Goal: Task Accomplishment & Management: Manage account settings

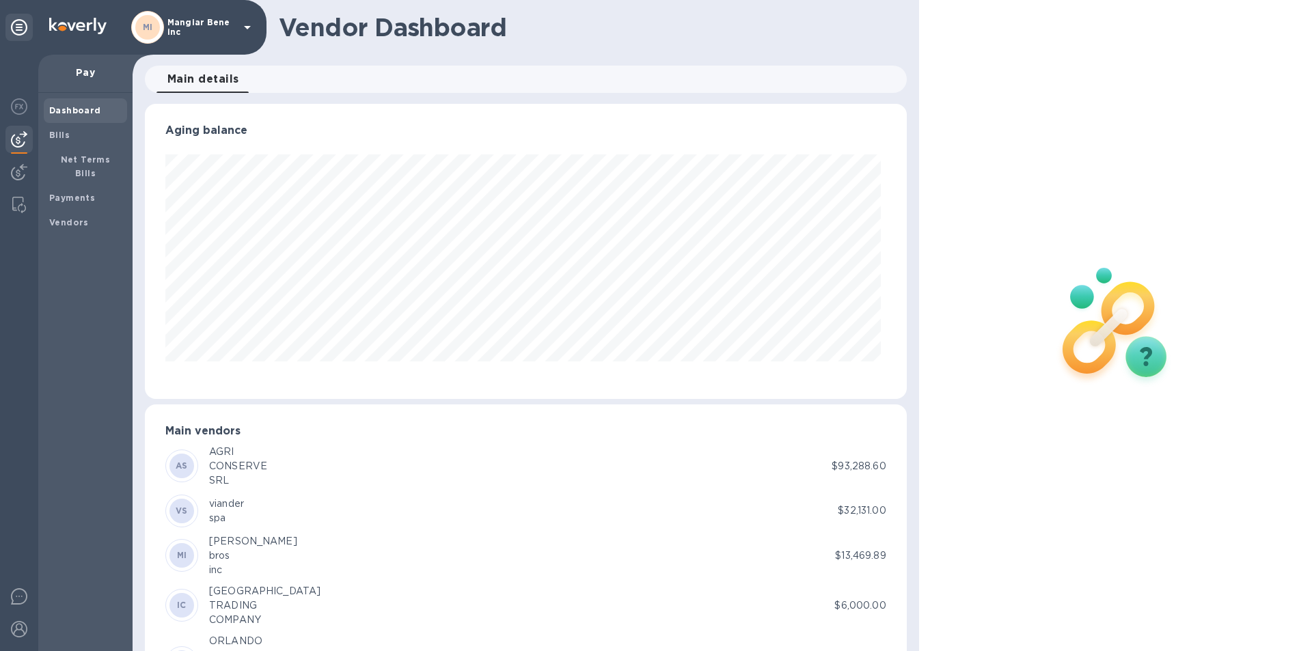
scroll to position [295, 756]
click at [75, 193] on b "Payments" at bounding box center [72, 198] width 46 height 10
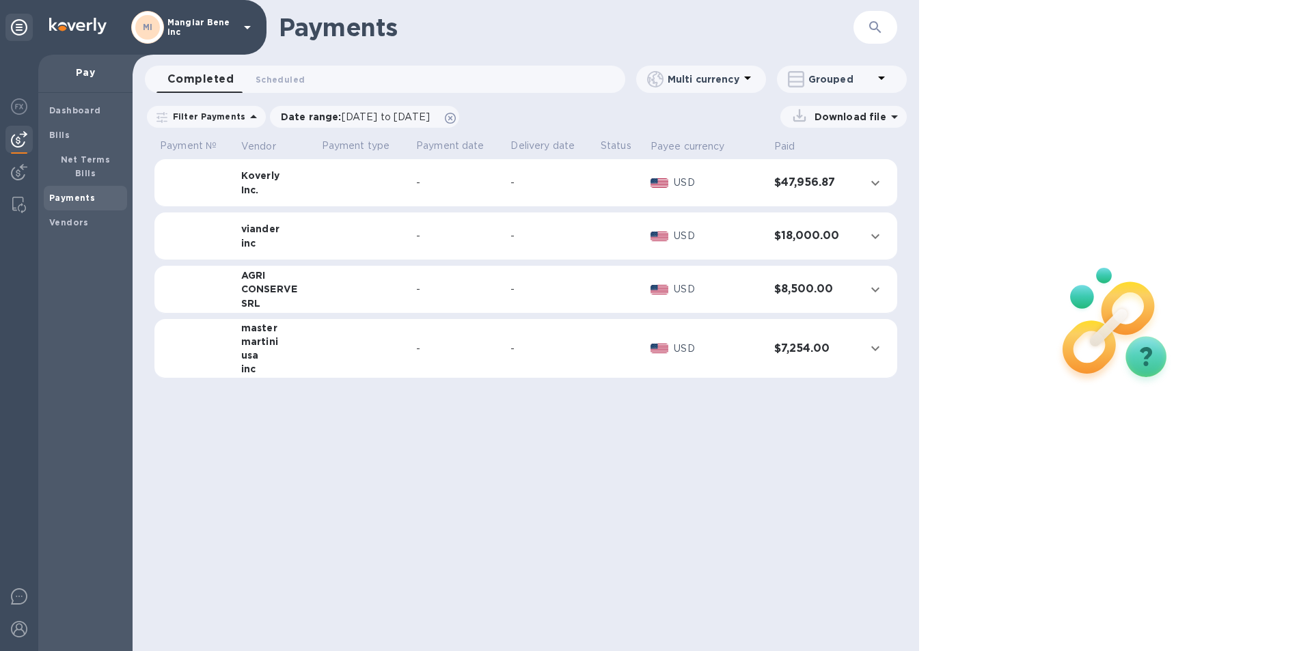
click at [245, 27] on icon at bounding box center [247, 27] width 7 height 3
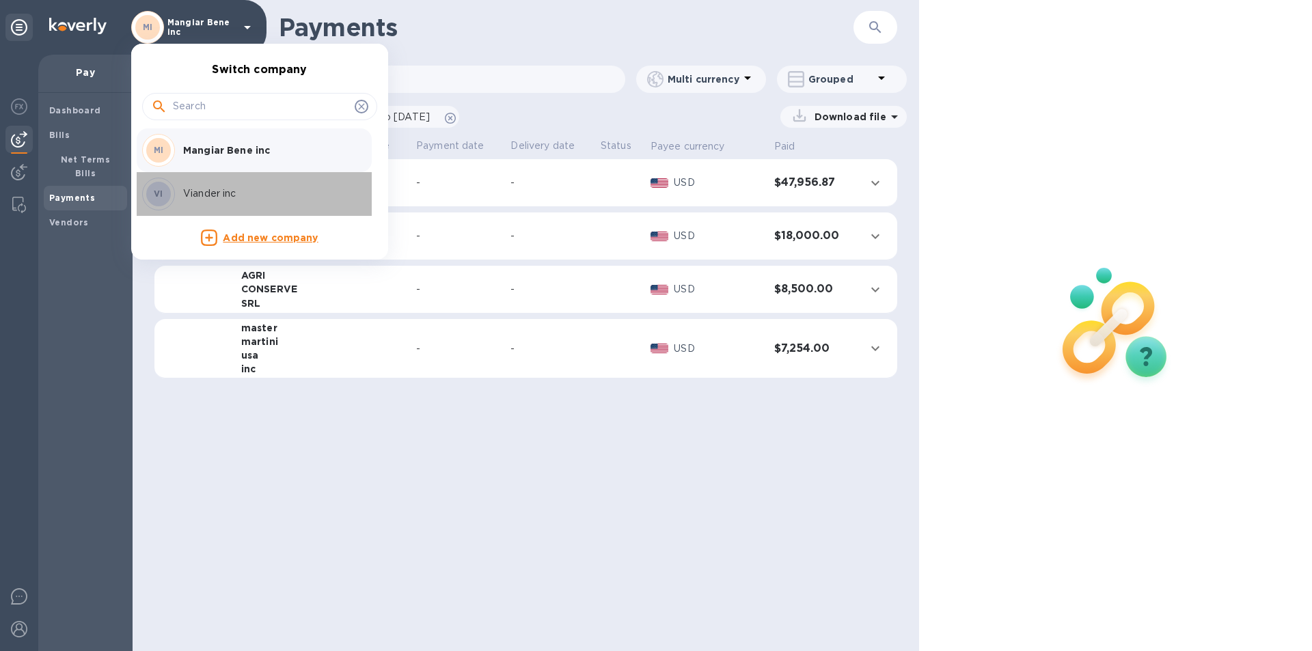
click at [240, 198] on p "Viander inc" at bounding box center [269, 194] width 172 height 14
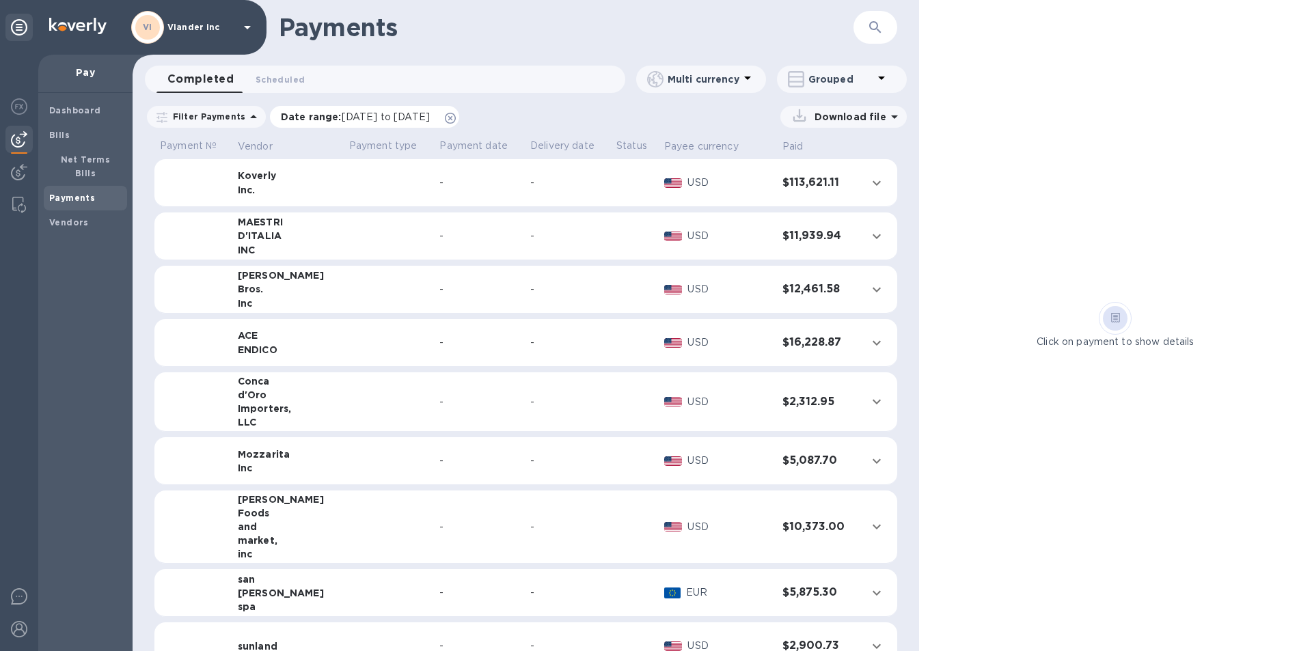
click at [349, 120] on span "[DATE] to [DATE]" at bounding box center [386, 116] width 88 height 11
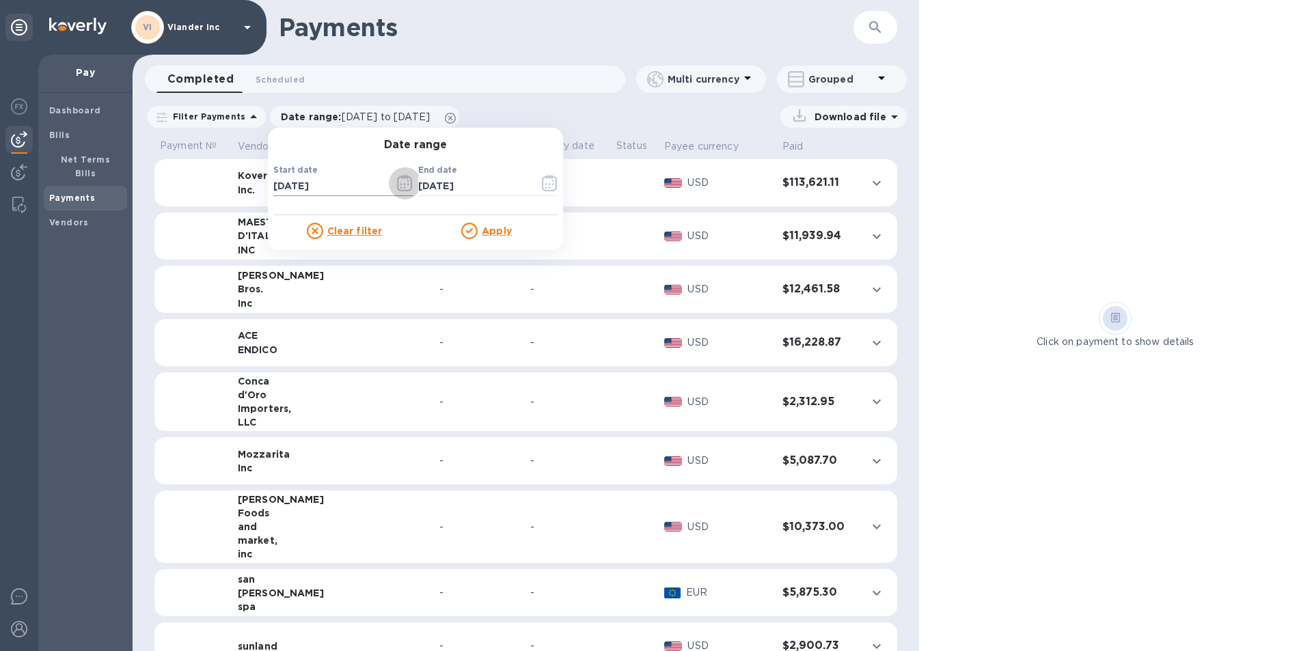
click at [402, 186] on icon "button" at bounding box center [405, 183] width 16 height 16
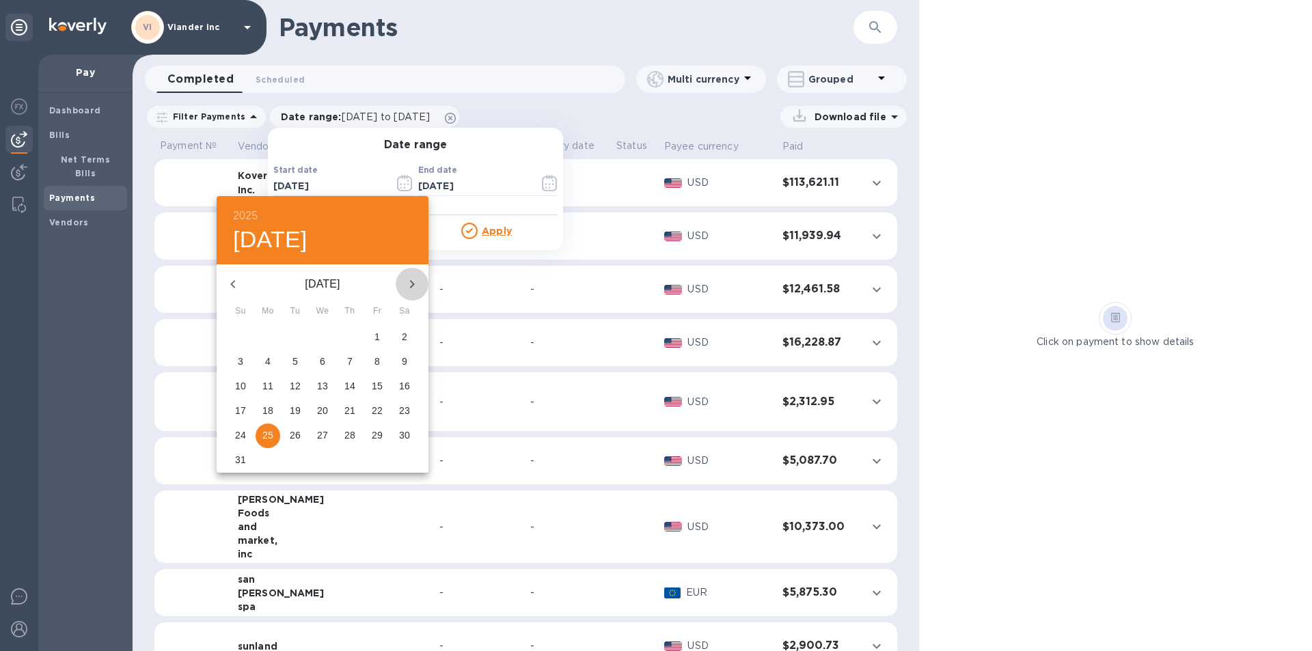
click at [414, 283] on icon "button" at bounding box center [412, 284] width 16 height 16
click at [377, 381] on p "19" at bounding box center [377, 386] width 11 height 14
type input "[DATE]"
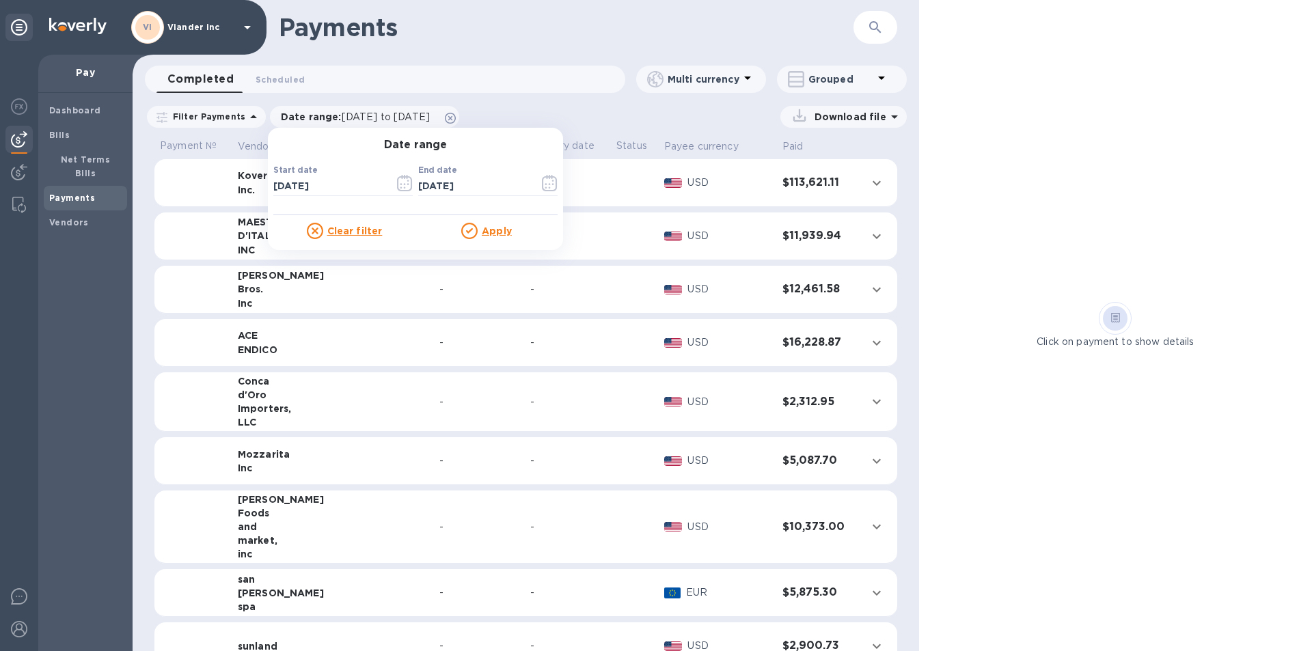
click at [487, 228] on u "Apply" at bounding box center [497, 231] width 30 height 11
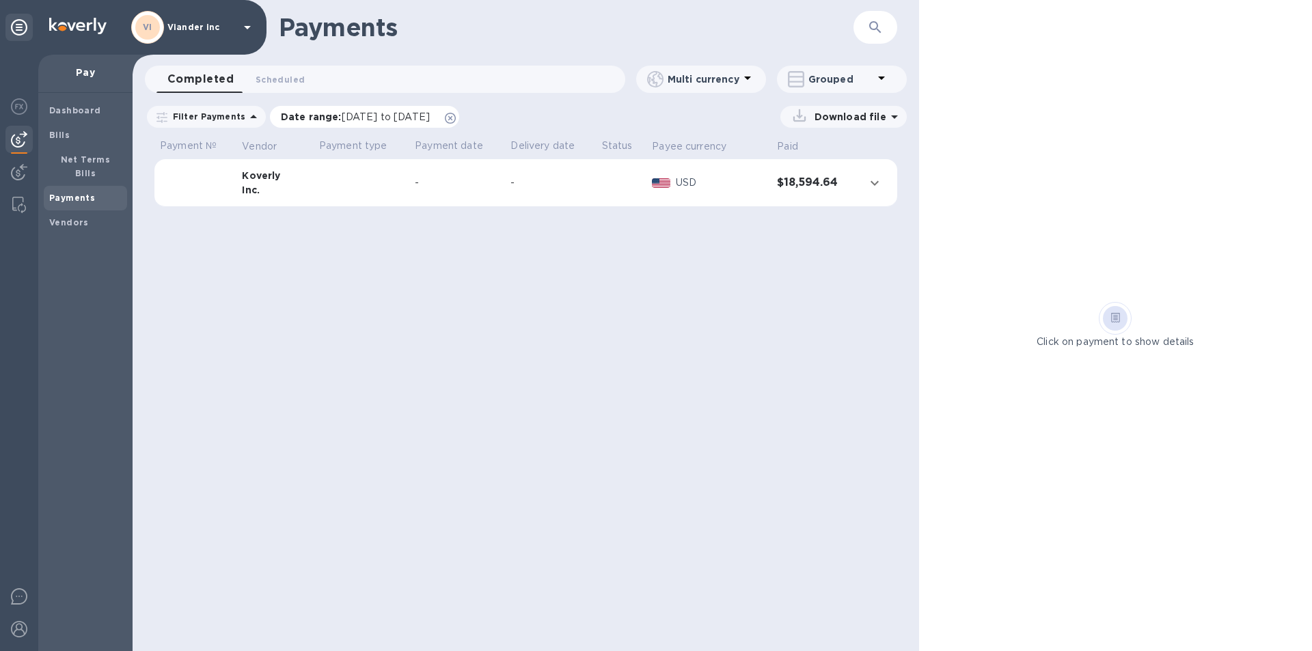
click at [355, 118] on span "[DATE] to [DATE]" at bounding box center [386, 116] width 88 height 11
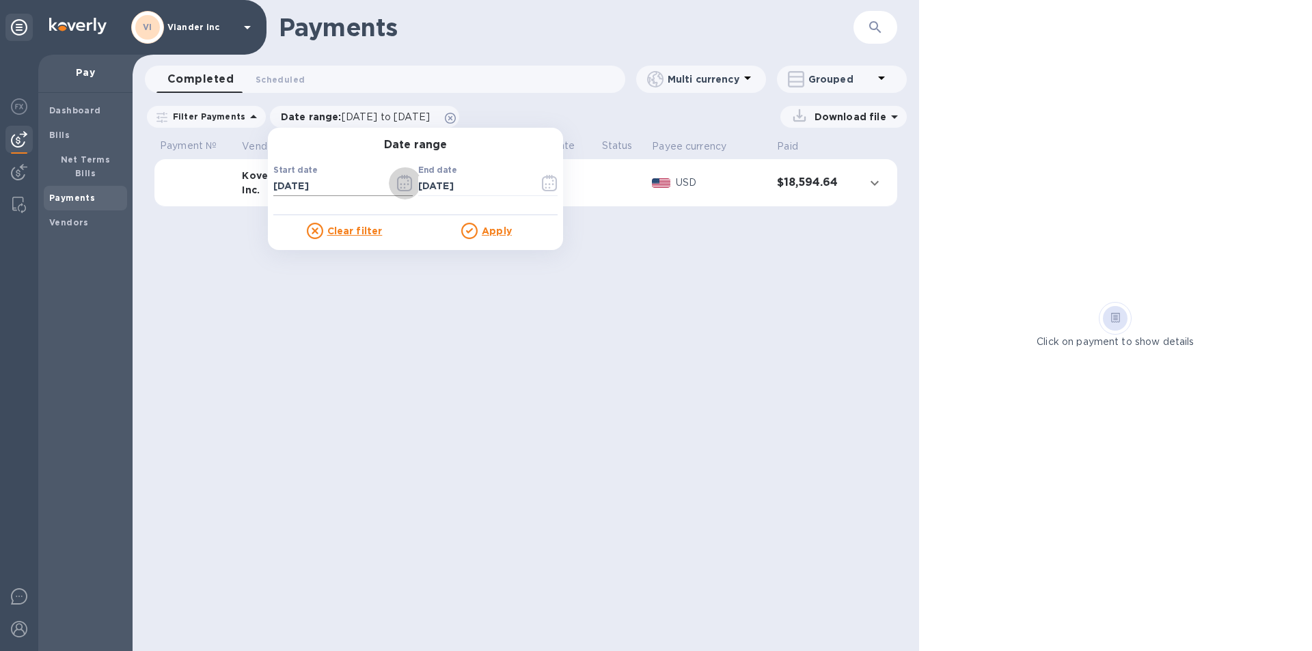
click at [397, 182] on icon "button" at bounding box center [405, 183] width 16 height 16
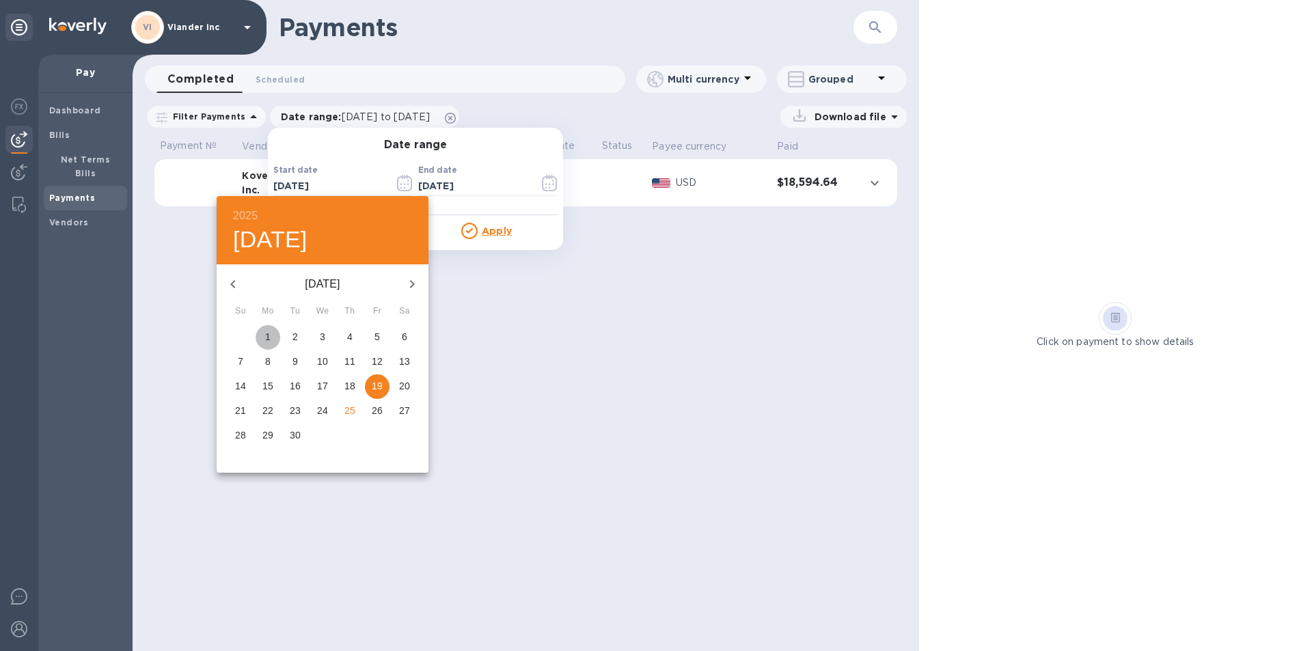
click at [269, 335] on p "1" at bounding box center [267, 337] width 5 height 14
type input "[DATE]"
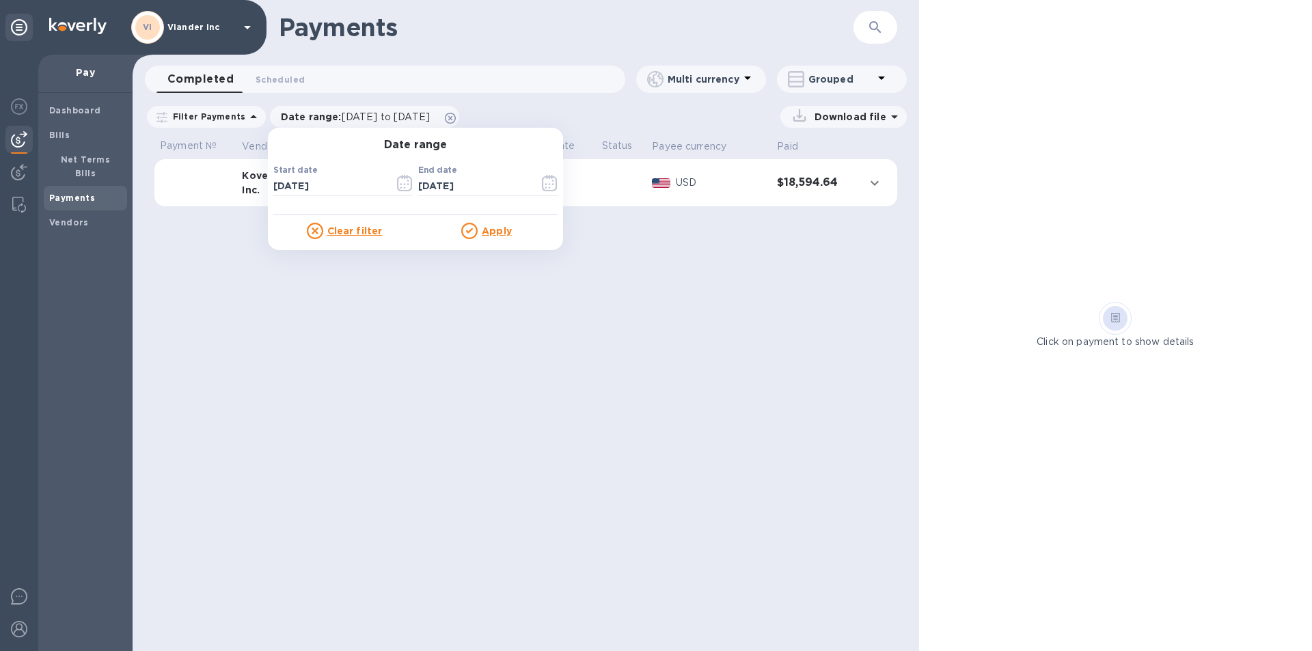
click at [489, 228] on u "Apply" at bounding box center [497, 231] width 30 height 11
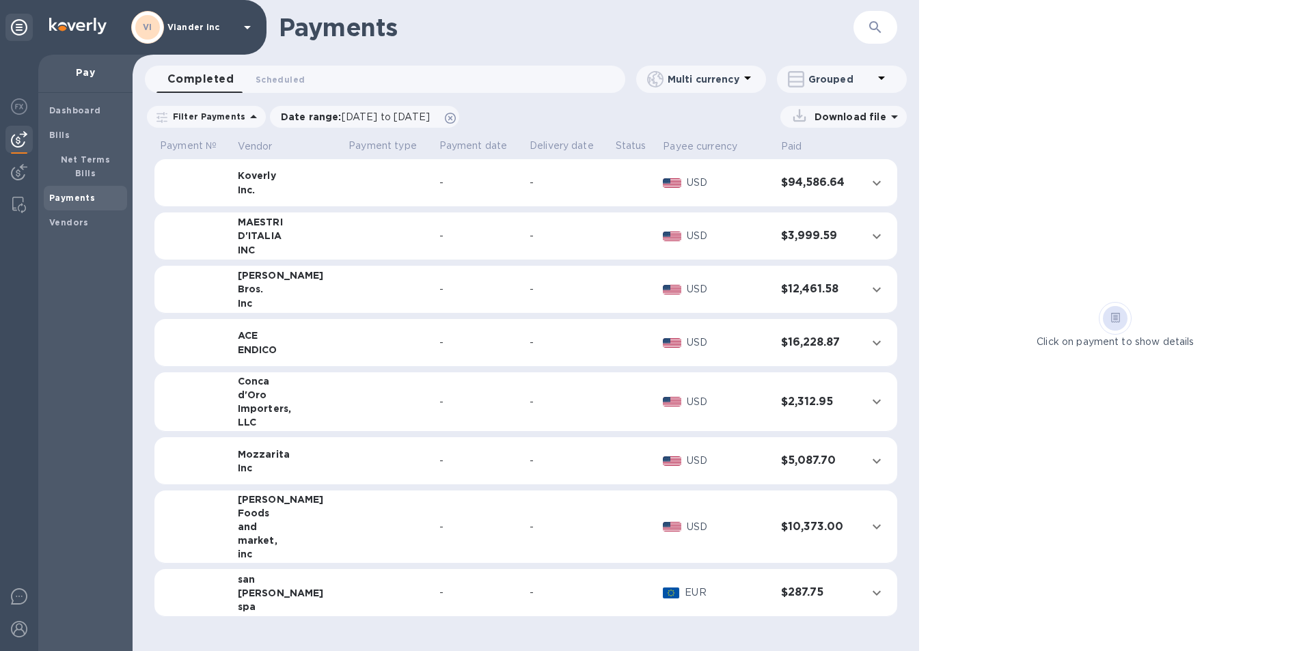
click at [343, 301] on td at bounding box center [388, 290] width 90 height 48
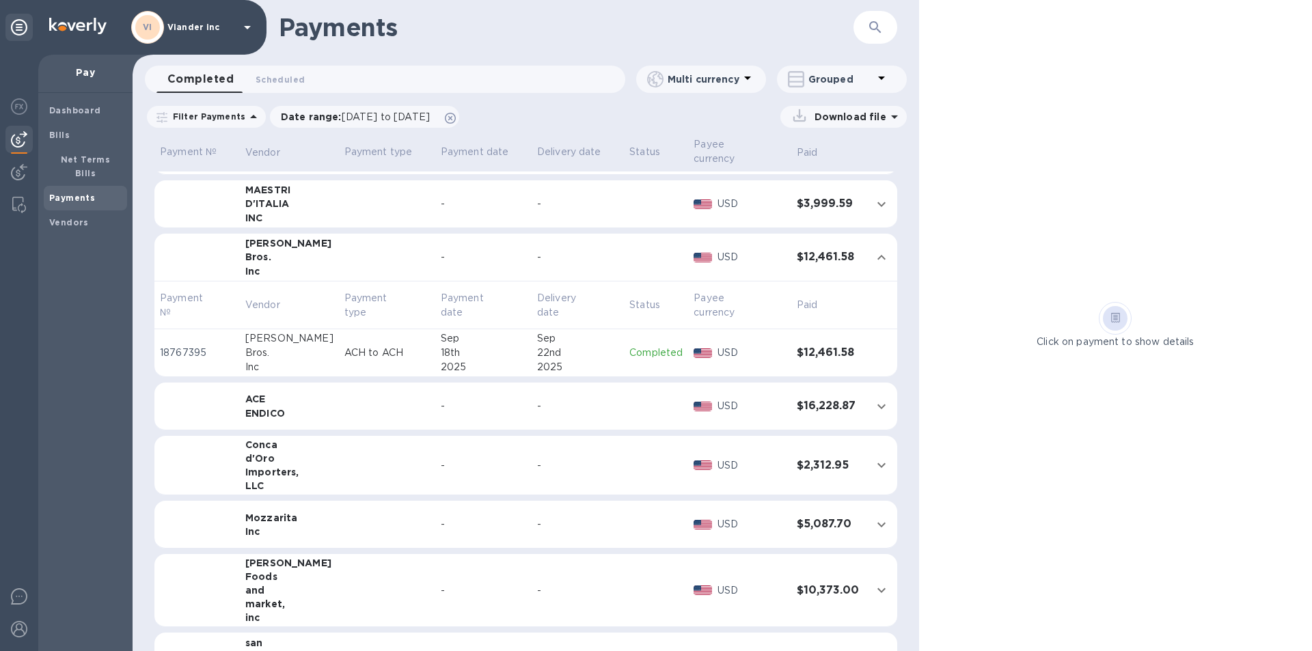
scroll to position [74, 0]
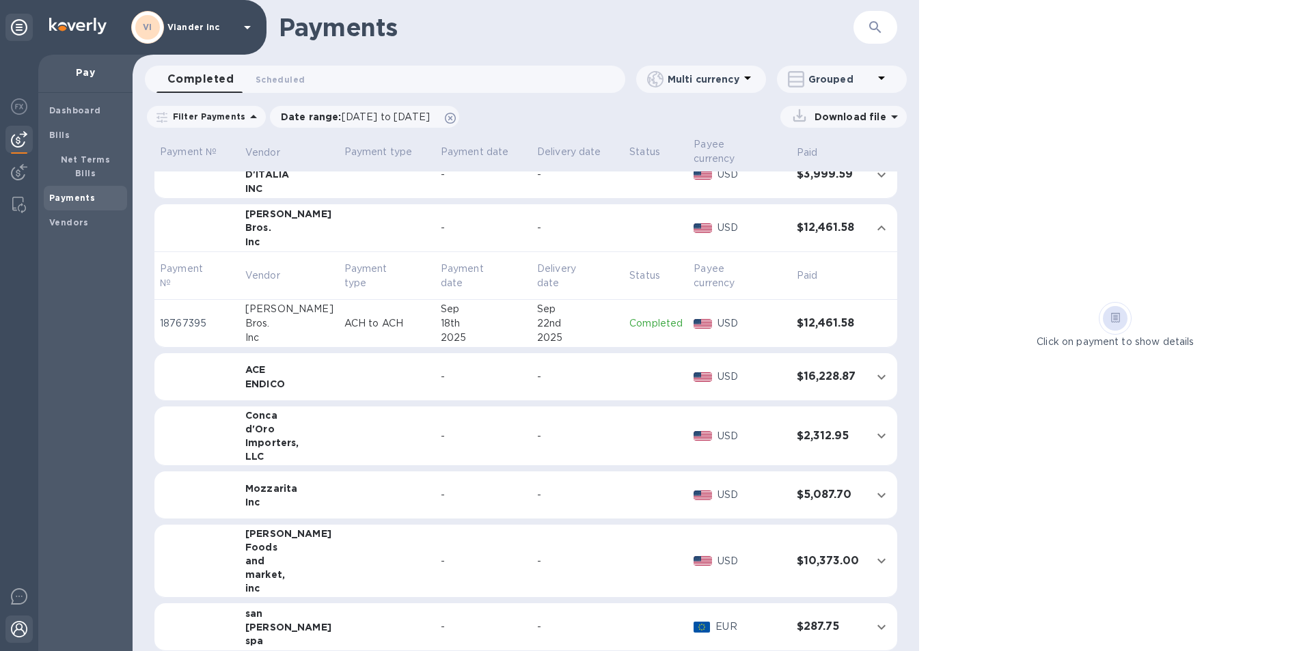
click at [15, 633] on img at bounding box center [19, 629] width 16 height 16
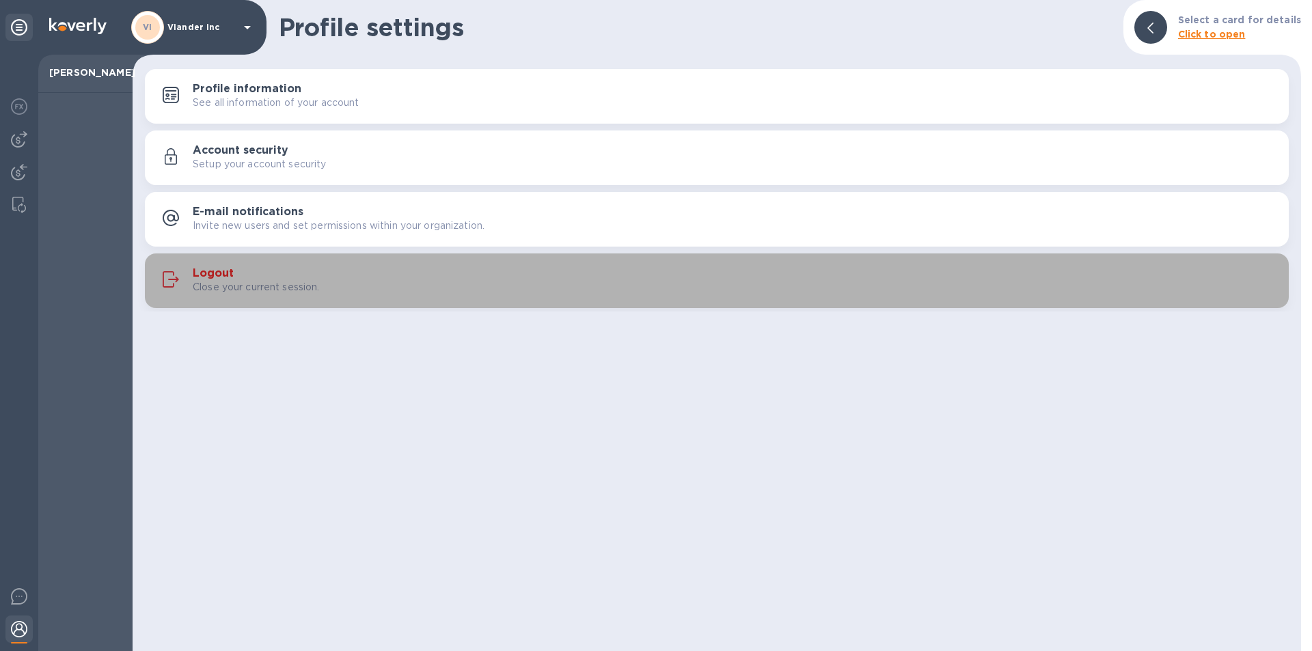
click at [239, 272] on div "Logout Close your current session." at bounding box center [735, 280] width 1085 height 27
